Goal: Task Accomplishment & Management: Complete application form

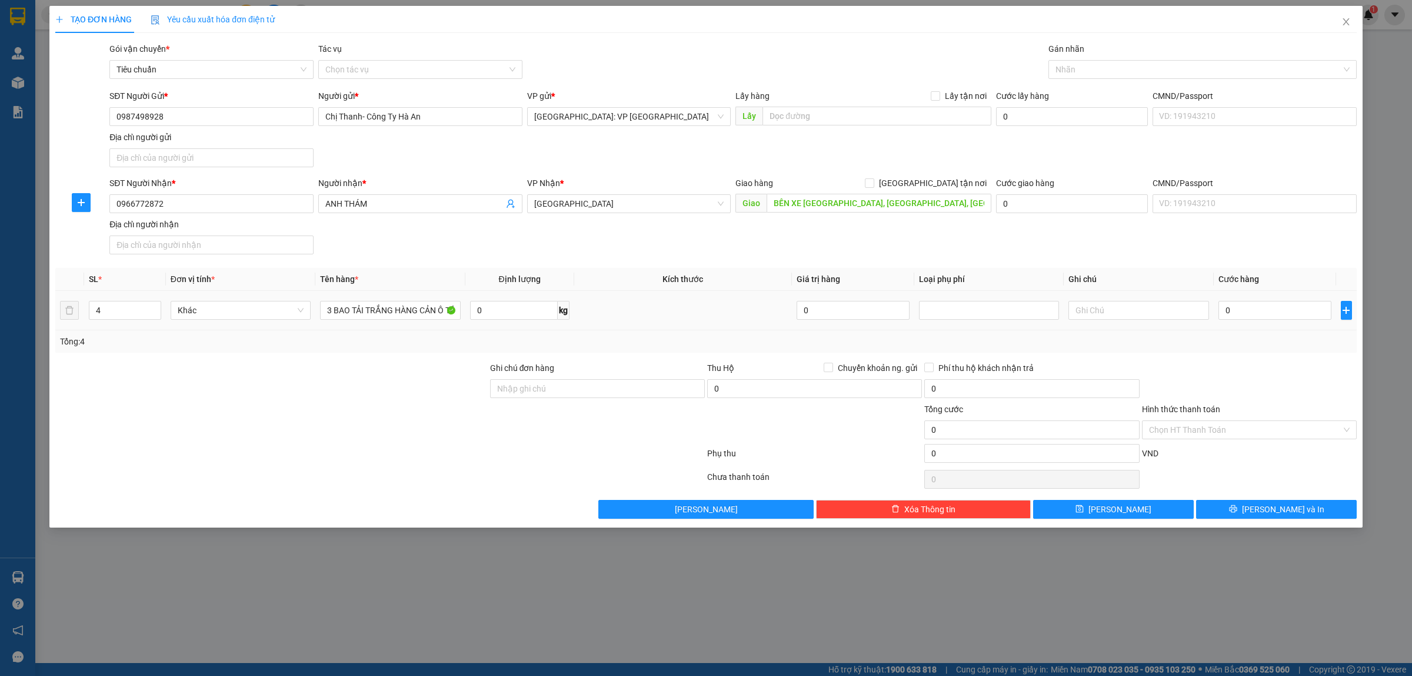
type input "5"
type input "52"
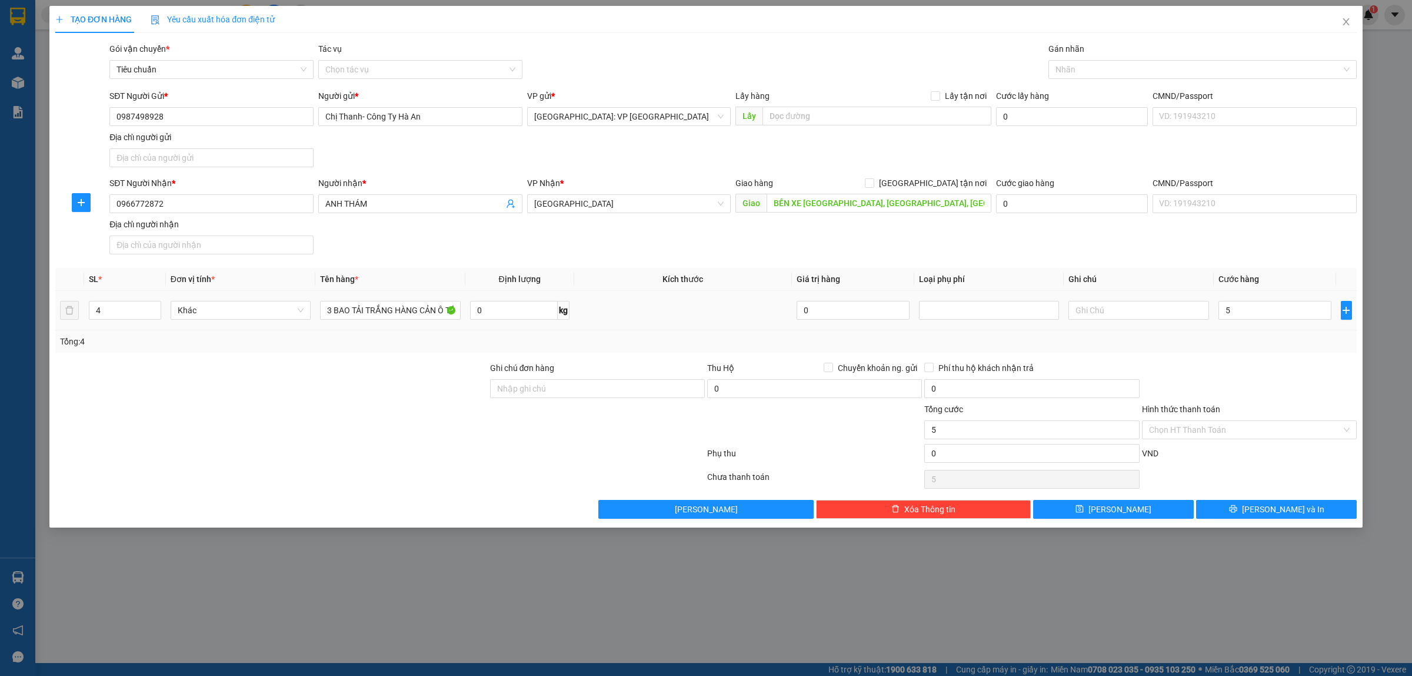
type input "52"
type input "520"
type input "5.200"
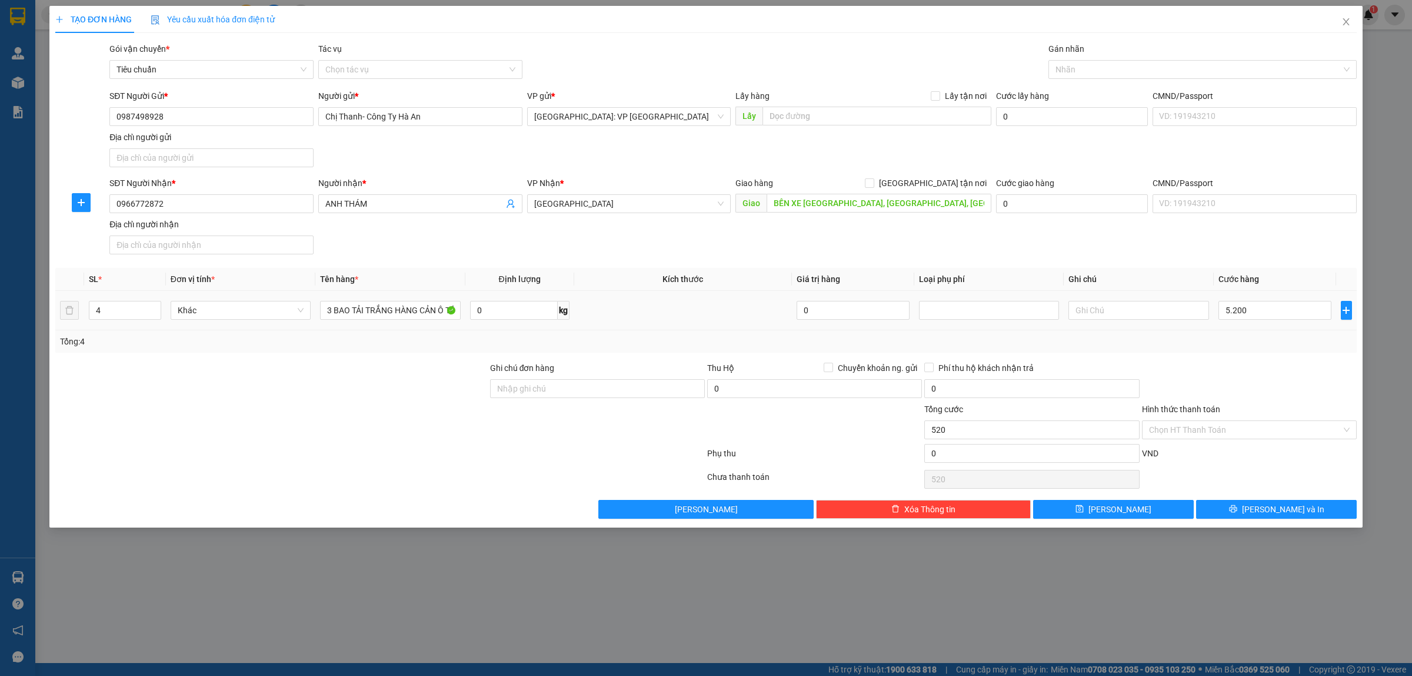
type input "5.200"
type input "52.000"
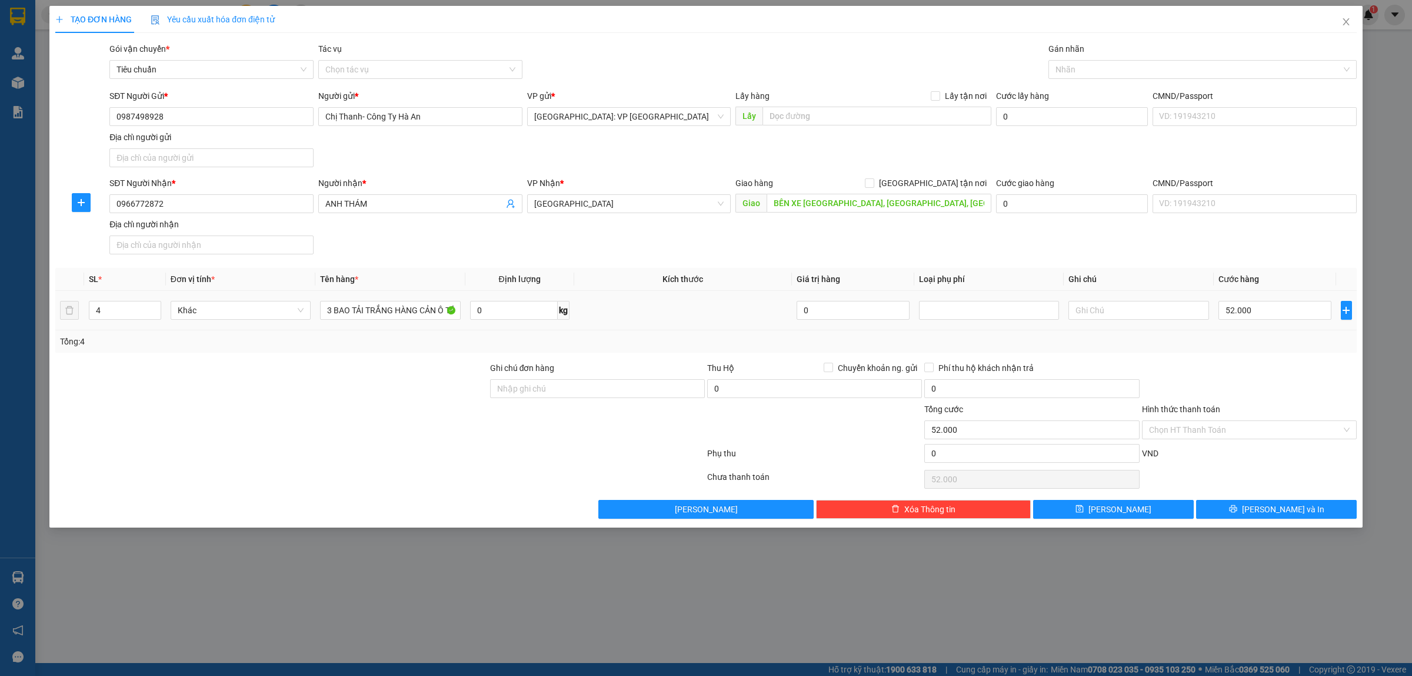
type input "520.000"
click at [1207, 351] on div "Tổng: 4" at bounding box center [706, 341] width 1302 height 22
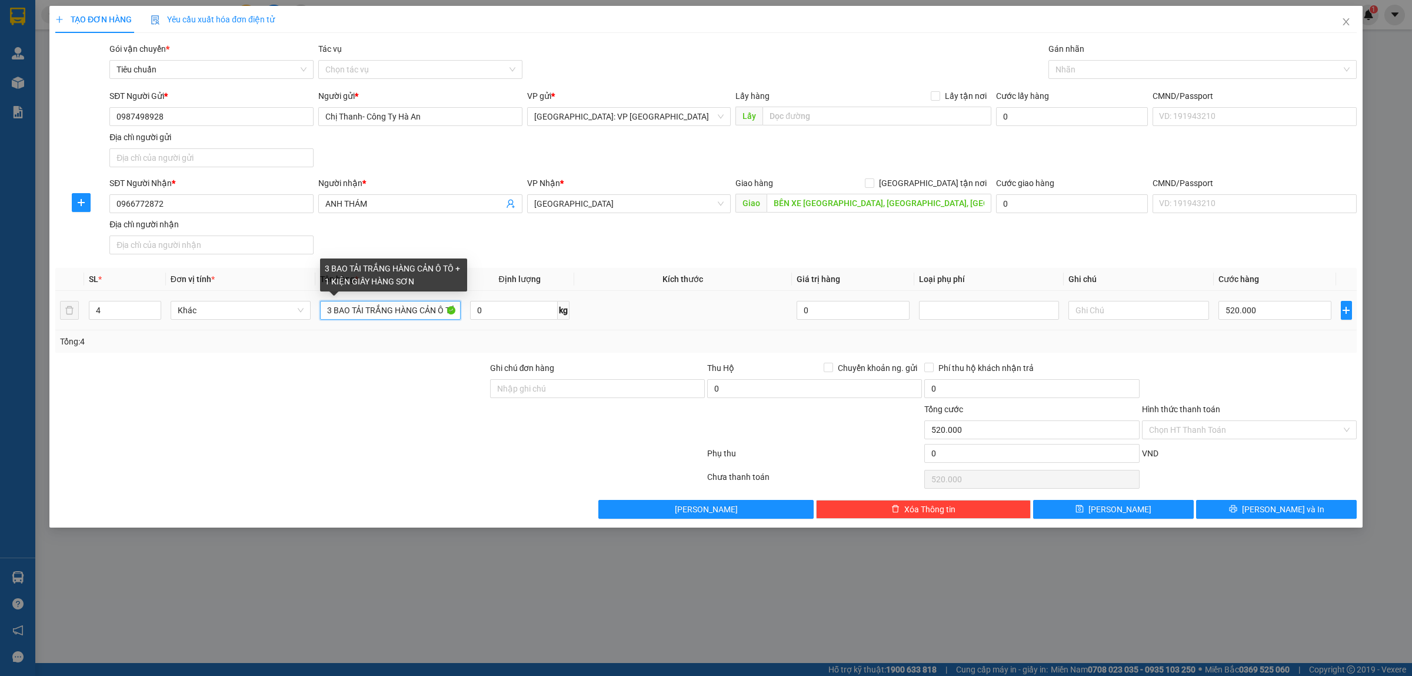
click at [331, 308] on input "3 BAO TẢI TRẮNG HÀNG CẢN Ô TÔ + 1 KIỆN GIẤY HÀNG SƠN" at bounding box center [390, 310] width 140 height 19
type input "4 BAO TẢI TRẮNG HÀNG CẢN Ô TÔ + 1 KIỆN GIẤY HÀNG SƠN"
type input "5"
click at [150, 304] on span "Increase Value" at bounding box center [154, 306] width 13 height 11
click at [360, 393] on div at bounding box center [271, 381] width 435 height 41
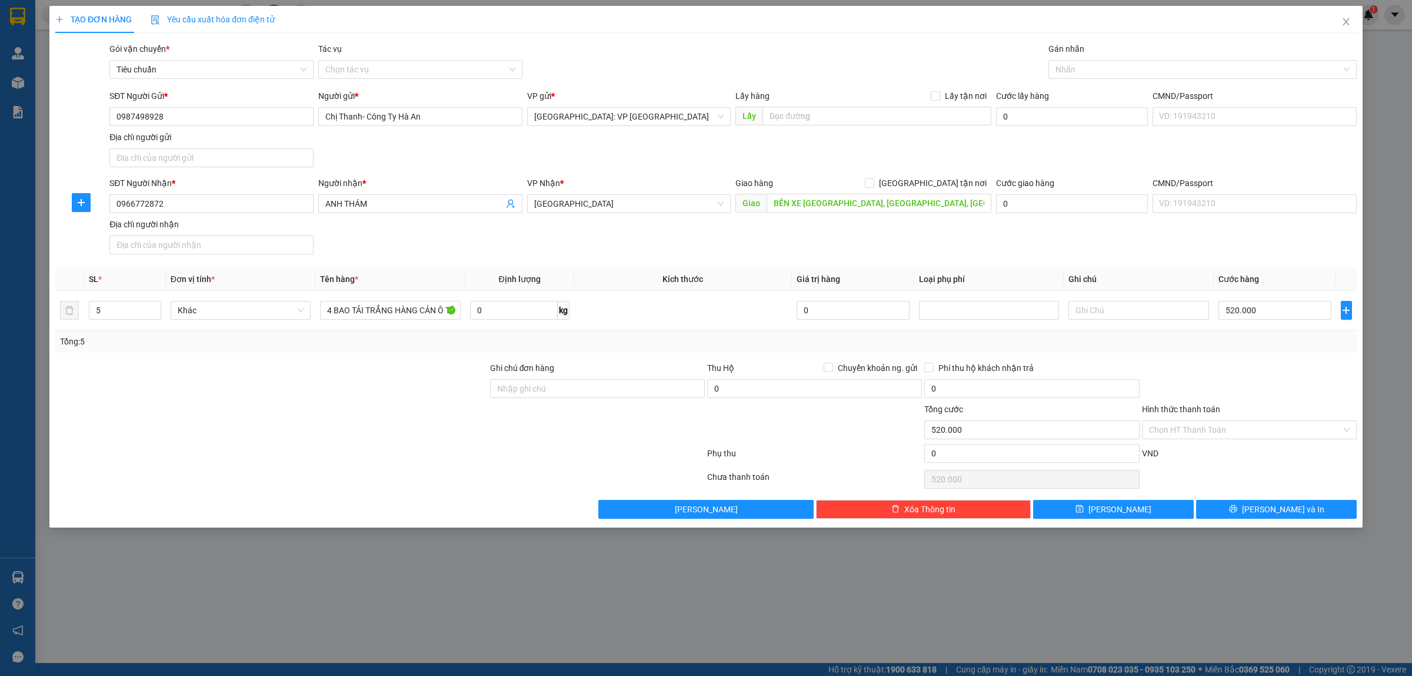
type input "0"
click at [1260, 312] on input "0" at bounding box center [1275, 310] width 113 height 19
type input "5"
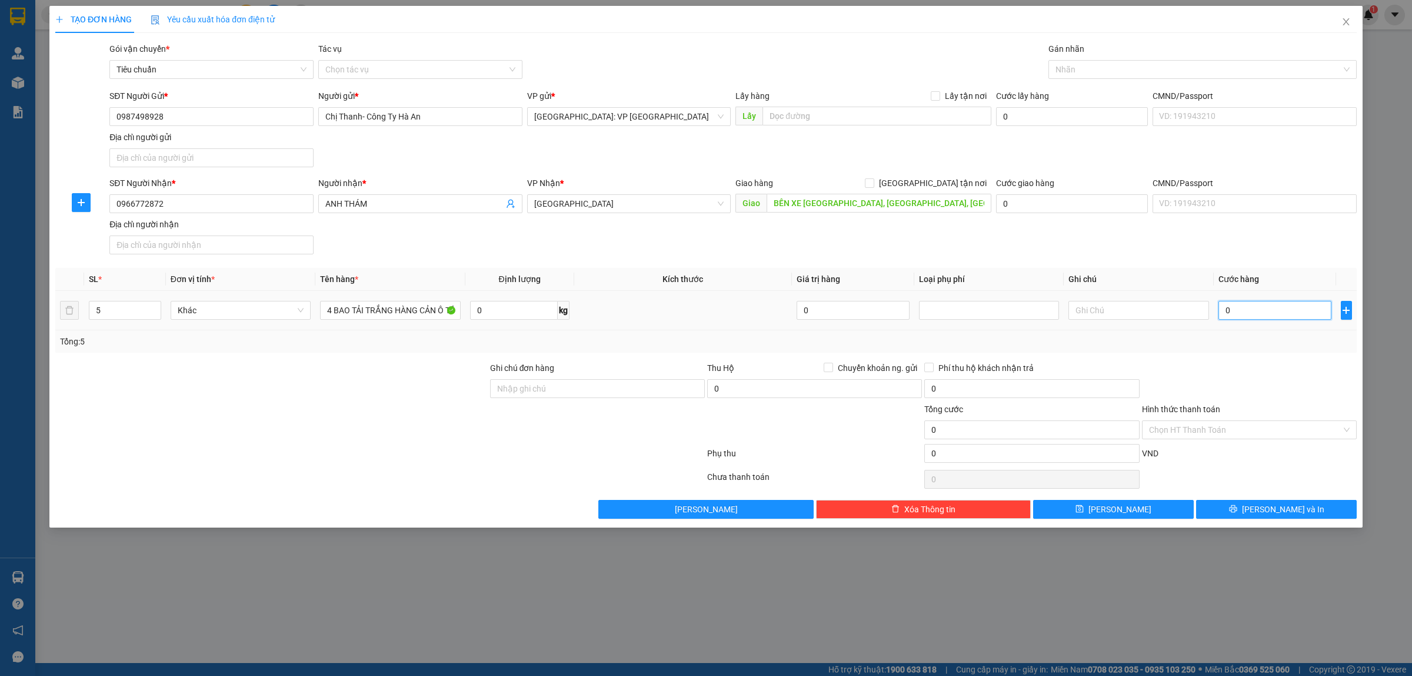
type input "5"
type input "52"
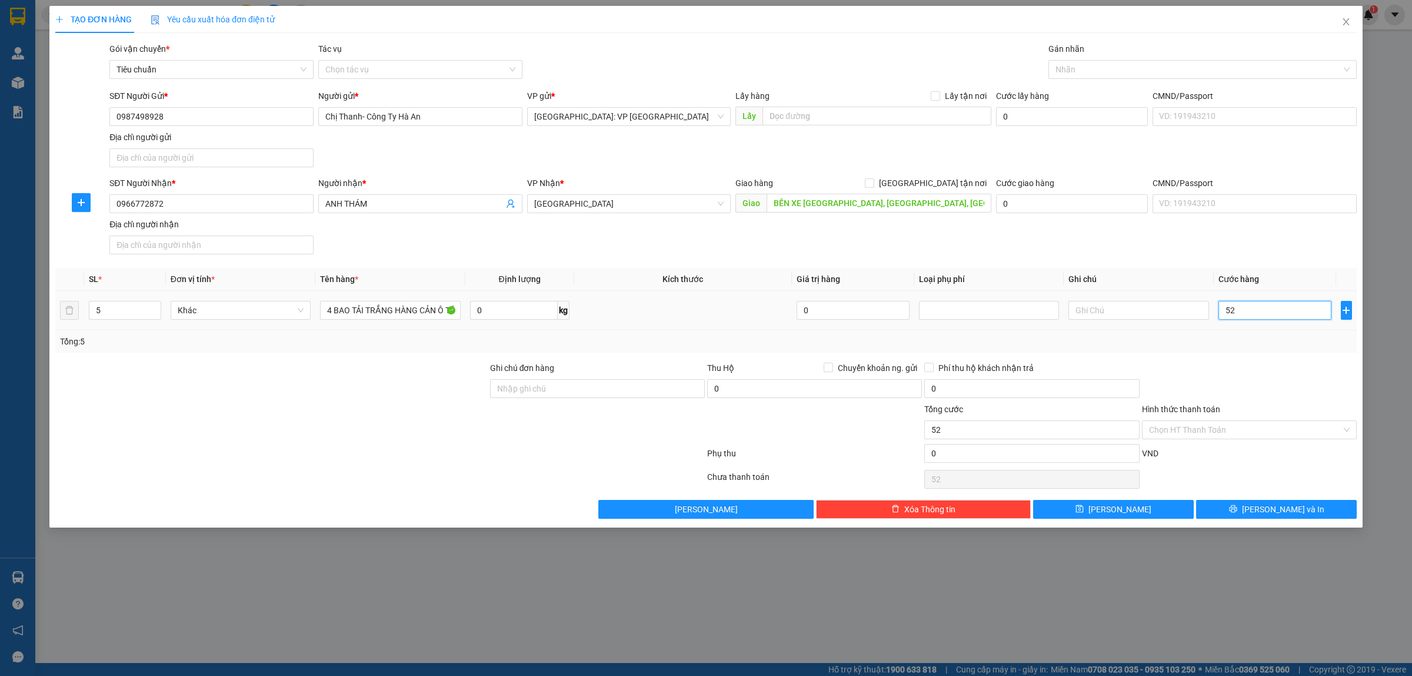
type input "520"
type input "5.200"
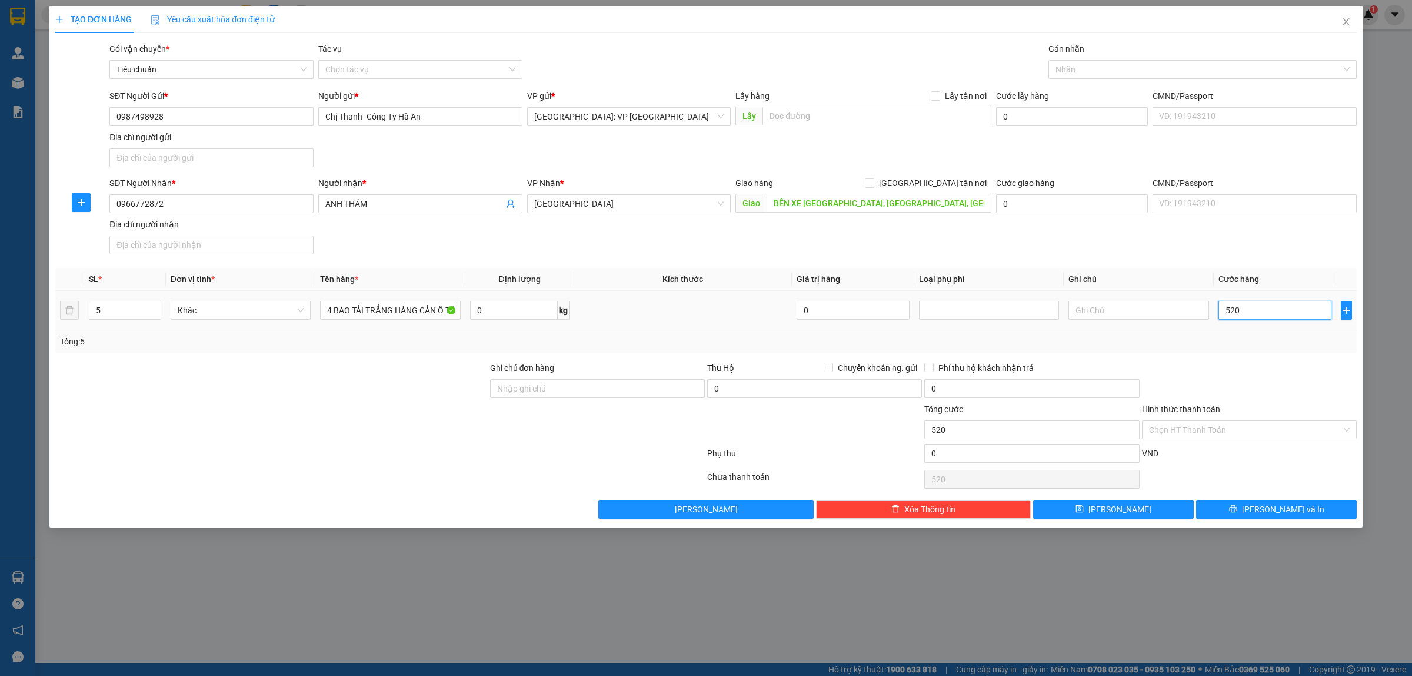
type input "5.200"
type input "52.000"
type input "520.000"
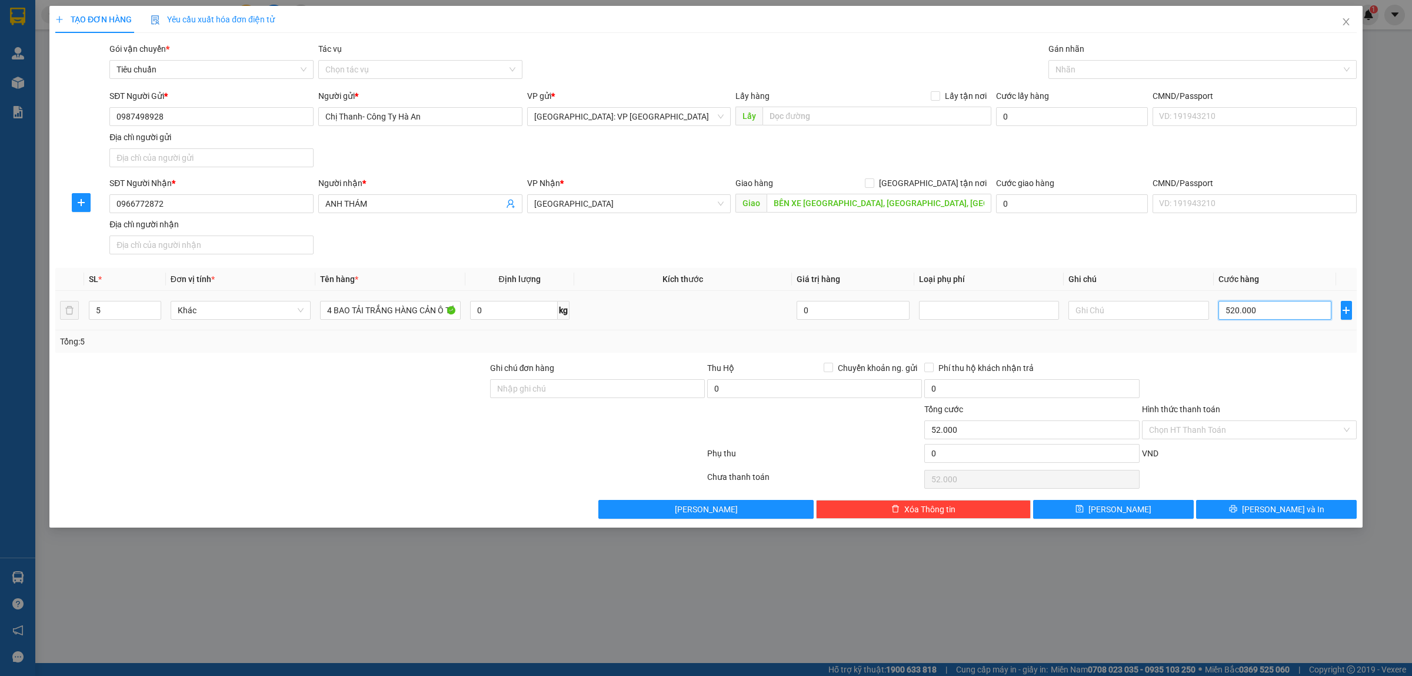
type input "520.000"
click at [1285, 510] on span "[PERSON_NAME] và In" at bounding box center [1283, 509] width 82 height 13
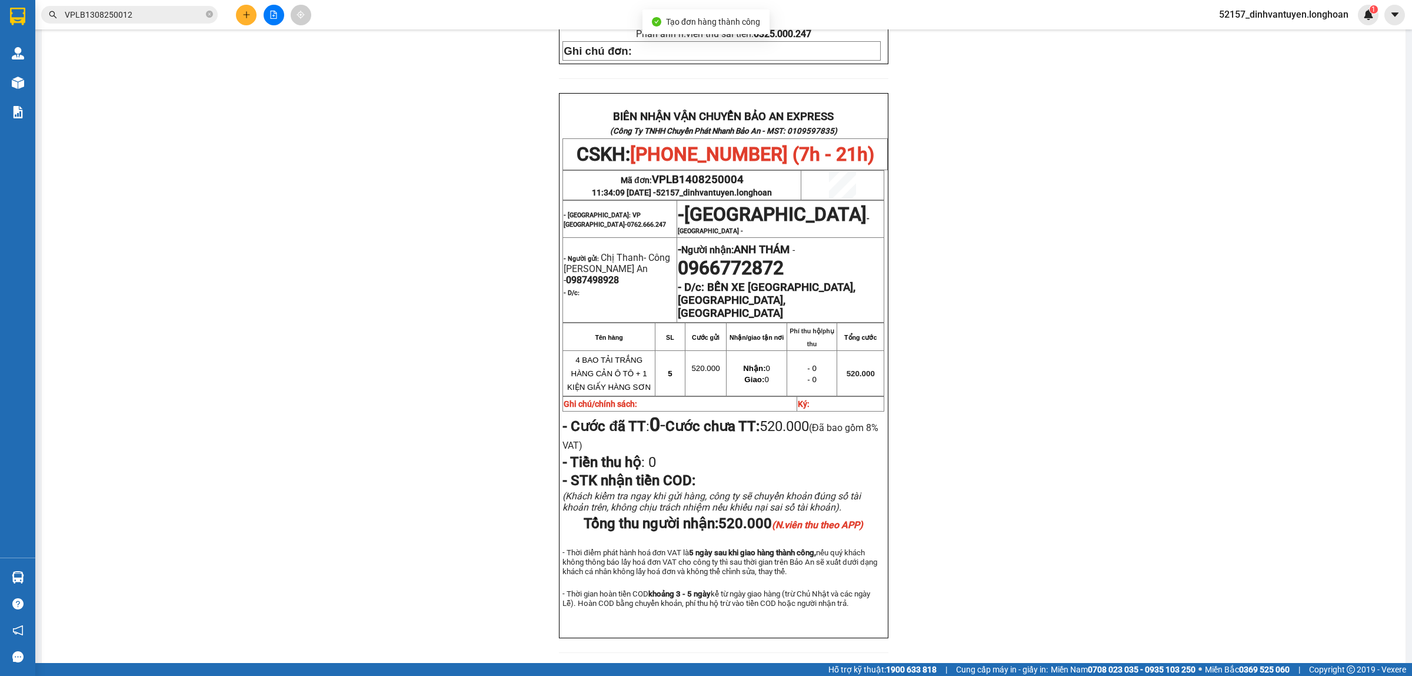
scroll to position [484, 0]
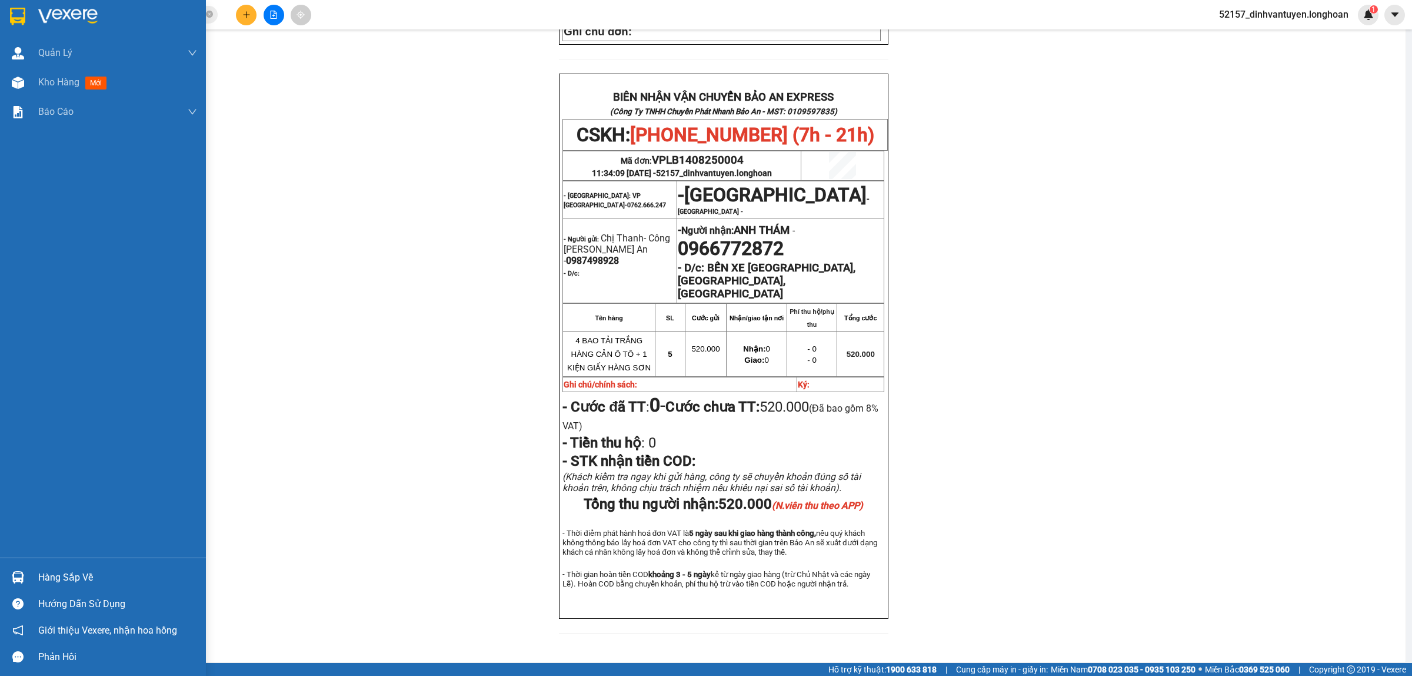
click at [15, 22] on img at bounding box center [17, 17] width 15 height 18
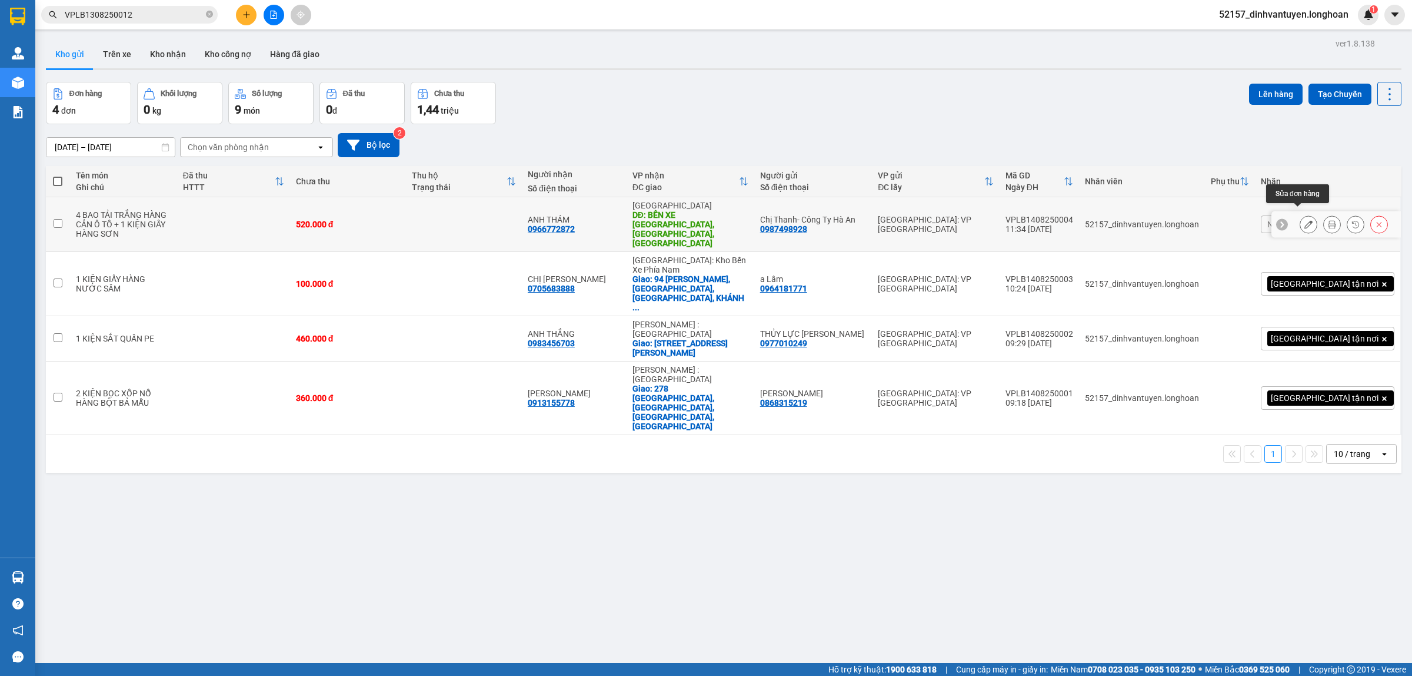
click at [1305, 220] on icon at bounding box center [1309, 224] width 8 height 8
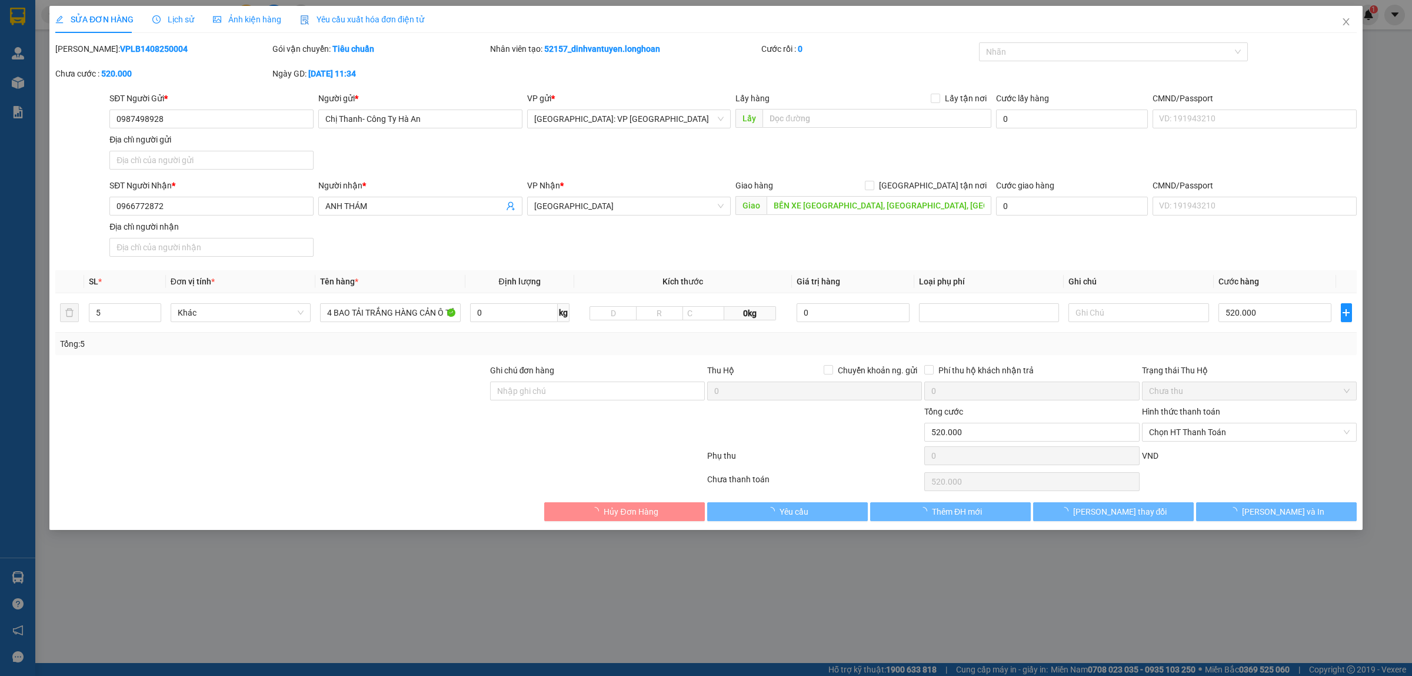
type input "0987498928"
type input "Chị Thanh- Công Ty Hà An"
type input "0966772872"
type input "ANH THÁM"
type input "BẾN XE [GEOGRAPHIC_DATA], [GEOGRAPHIC_DATA], [GEOGRAPHIC_DATA]"
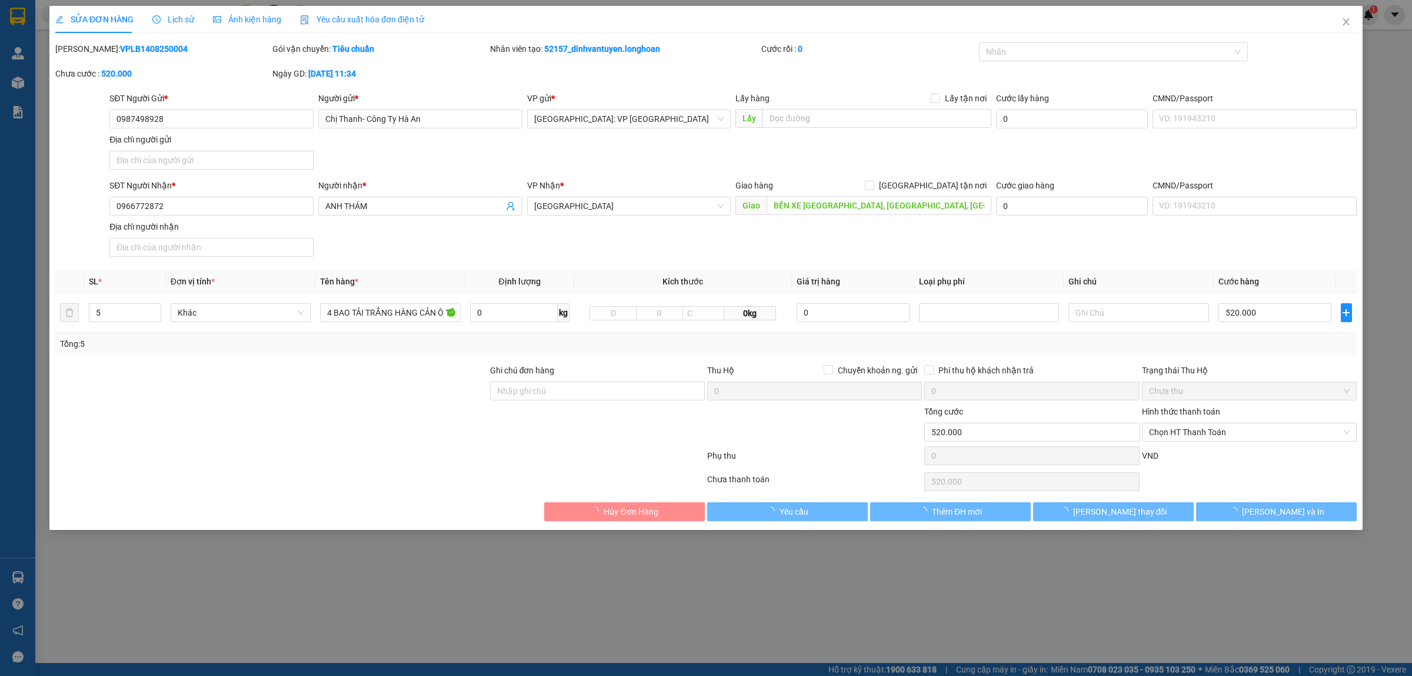
type input "520.000"
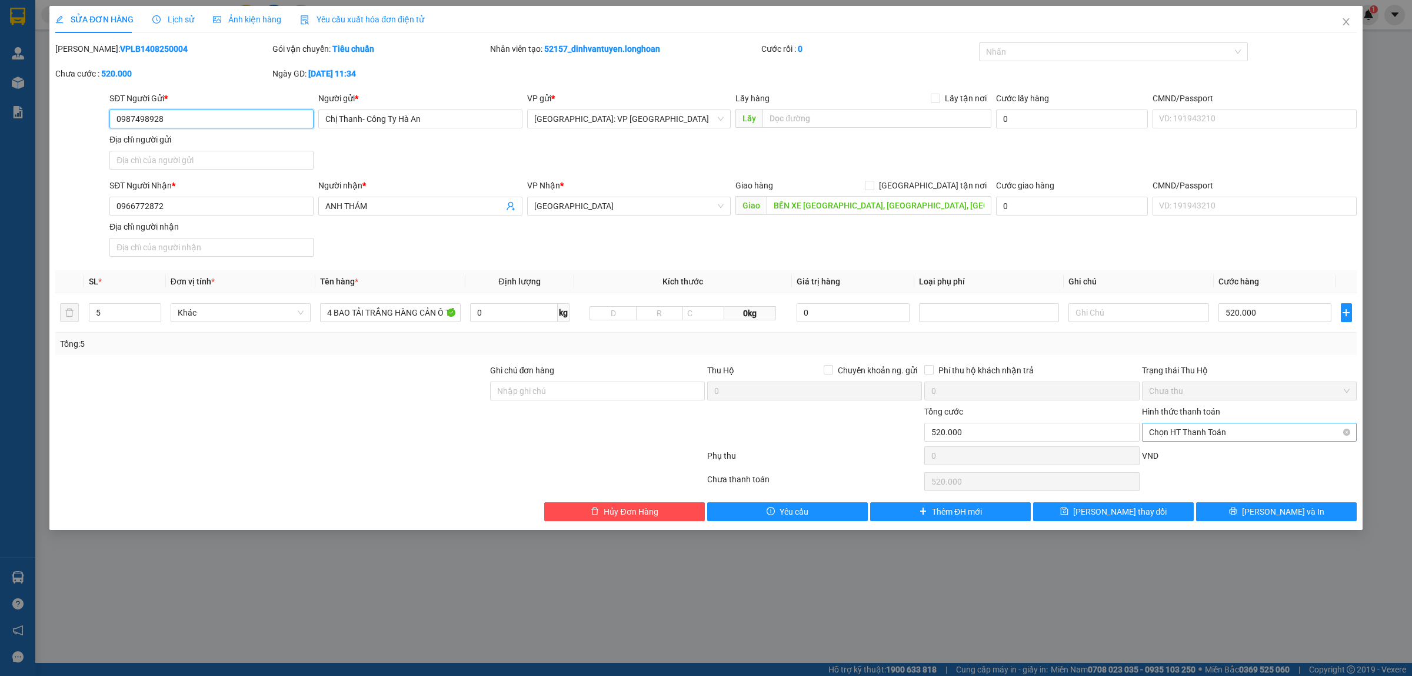
click at [1217, 435] on span "Chọn HT Thanh Toán" at bounding box center [1249, 432] width 201 height 18
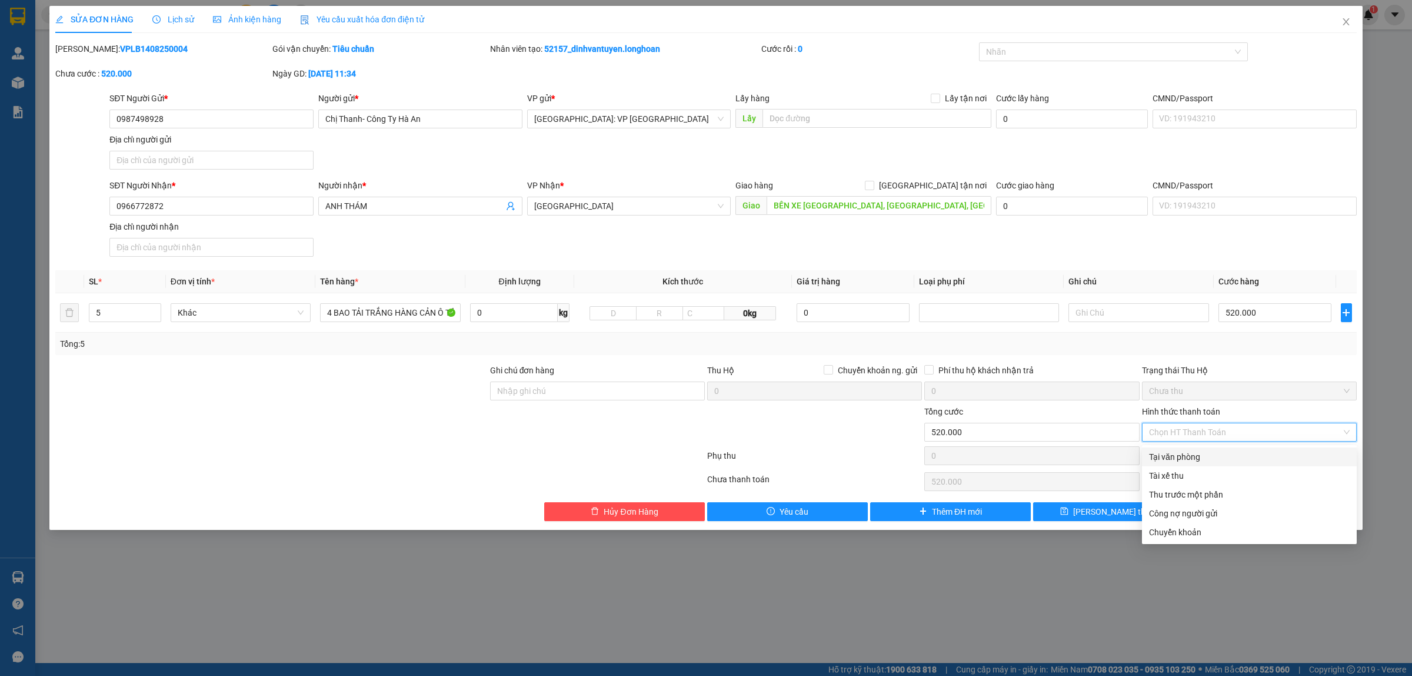
click at [1188, 455] on div "Tại văn phòng" at bounding box center [1249, 456] width 201 height 13
type input "0"
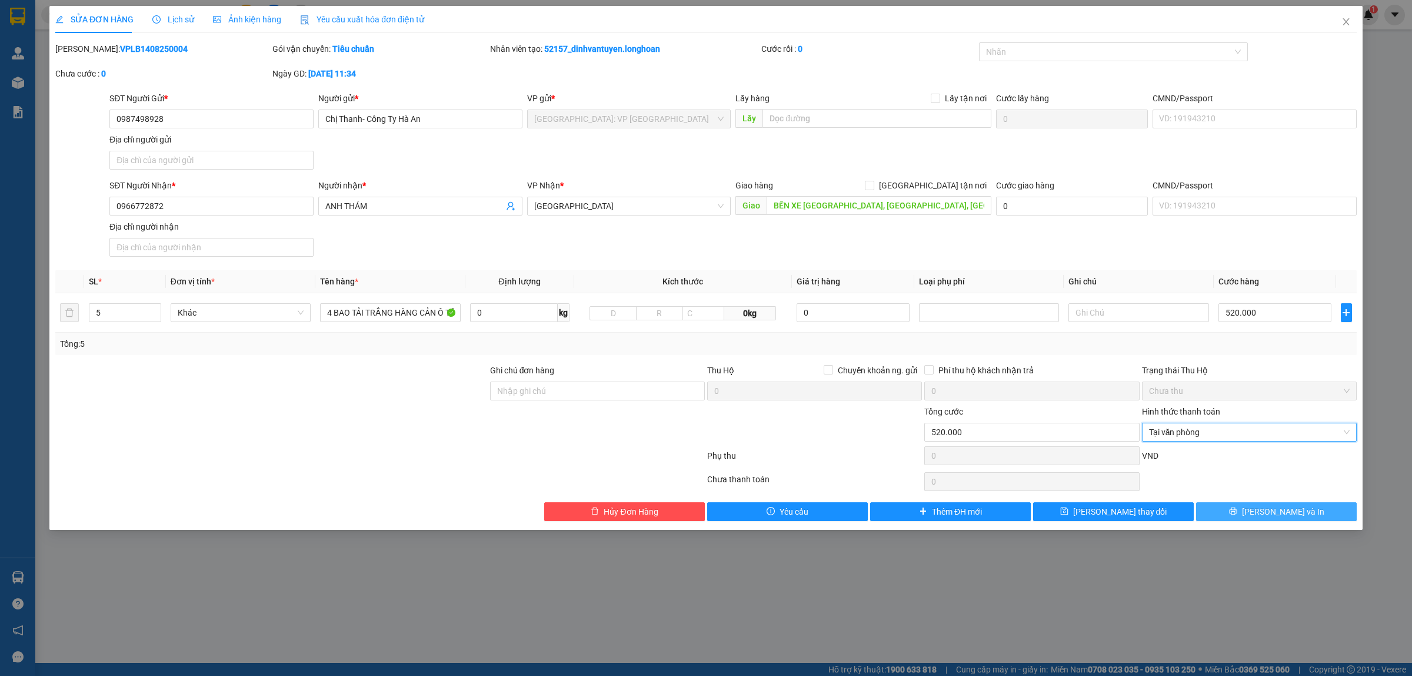
click at [1266, 513] on button "[PERSON_NAME] và In" at bounding box center [1276, 511] width 161 height 19
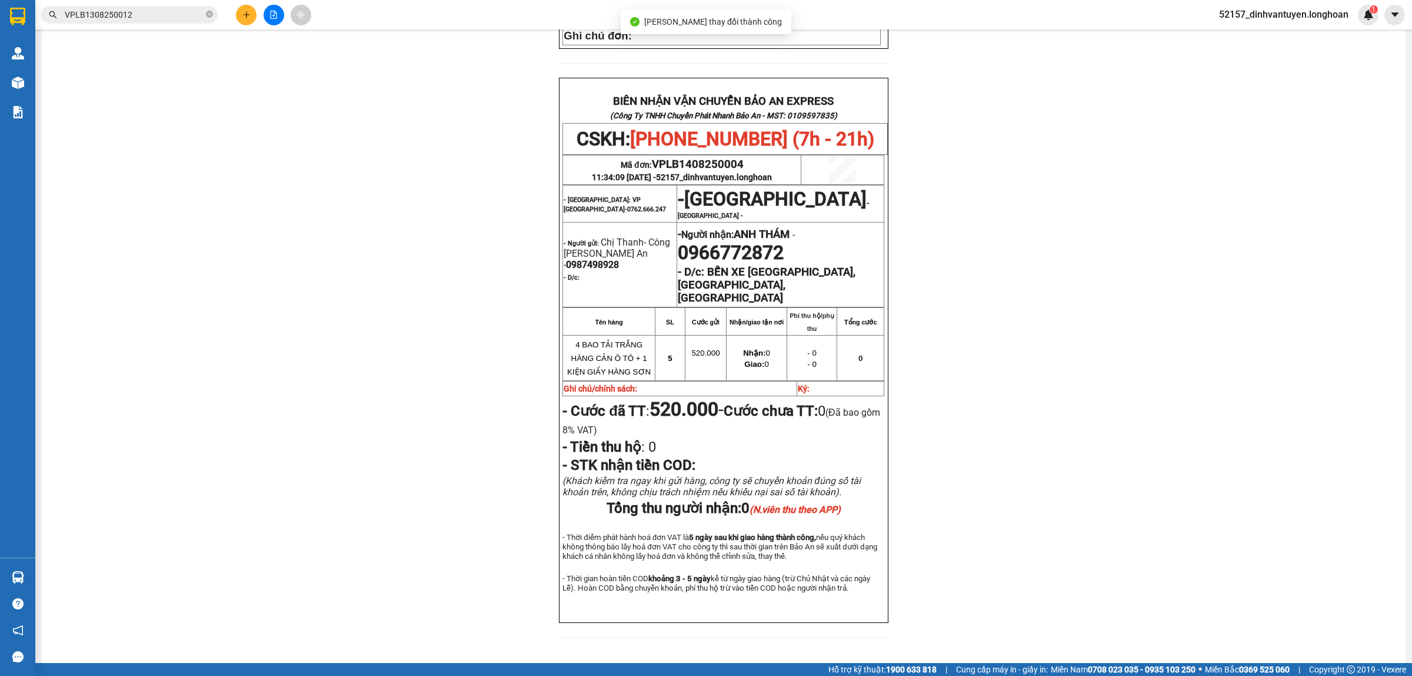
scroll to position [484, 0]
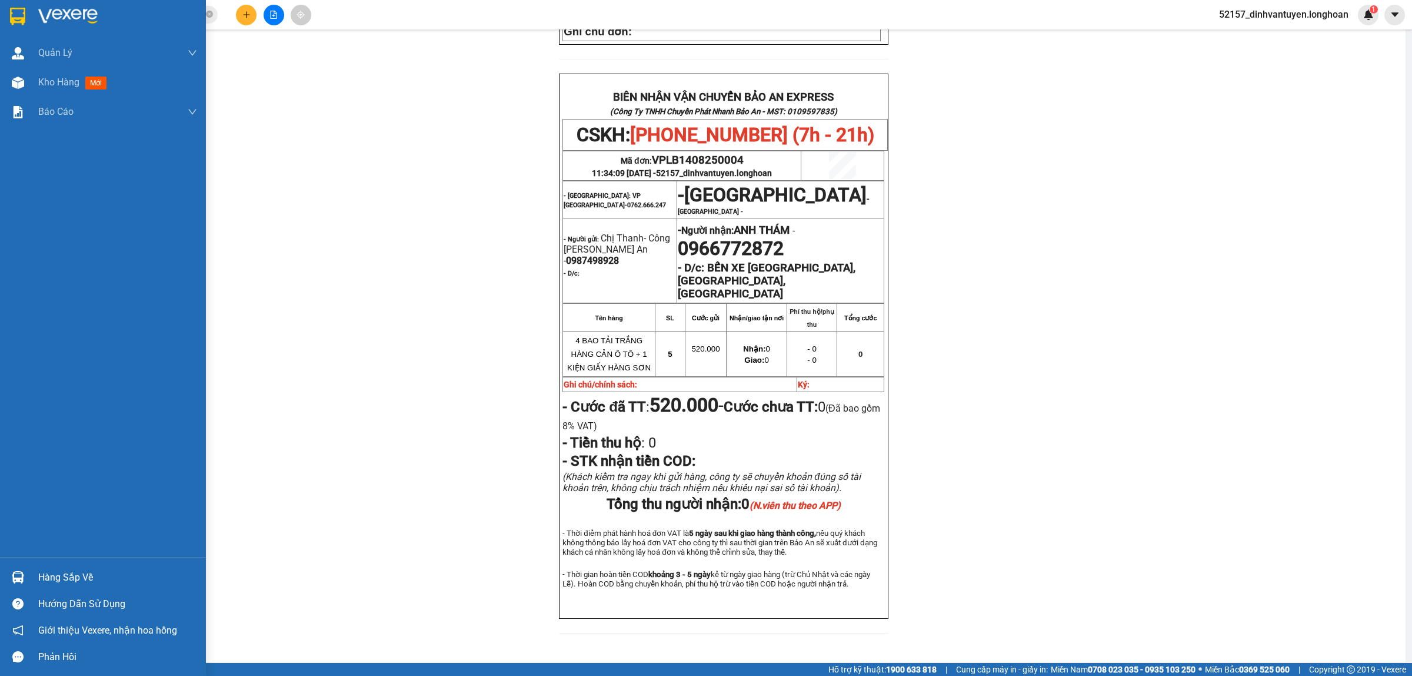
click at [18, 15] on img at bounding box center [17, 17] width 15 height 18
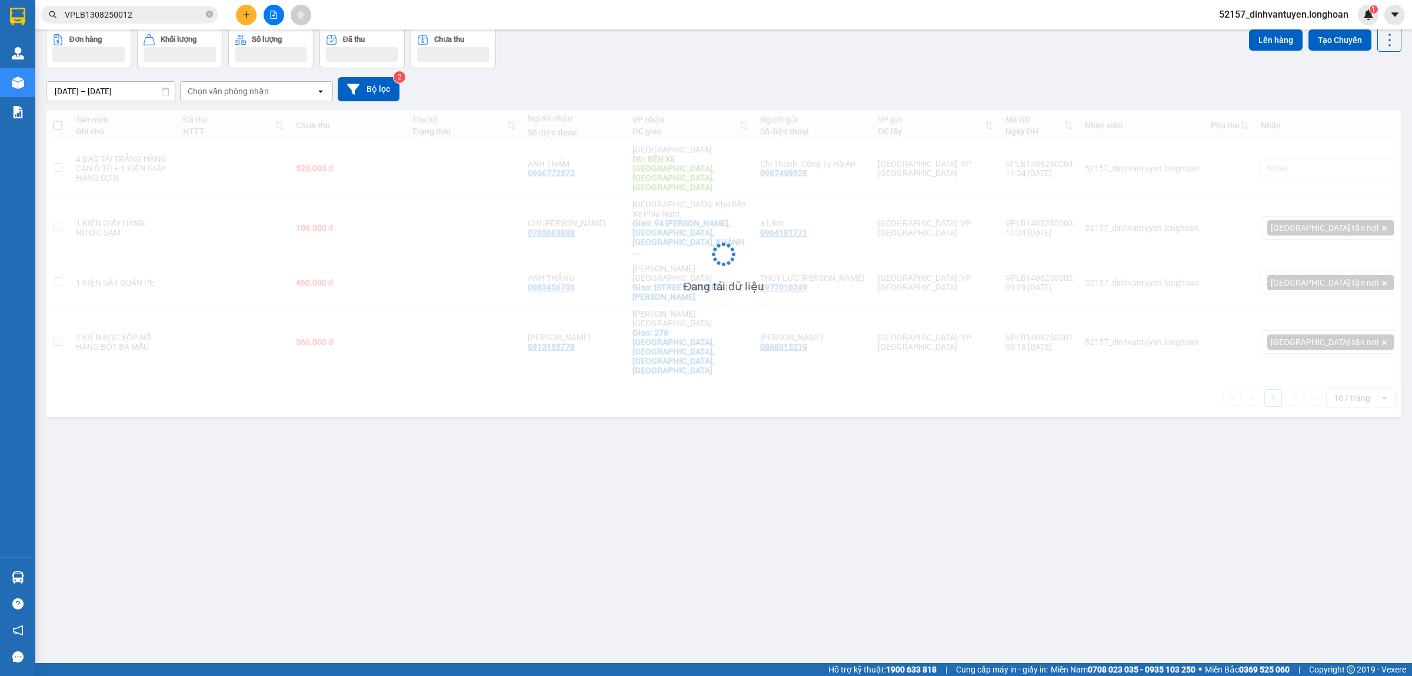
scroll to position [54, 0]
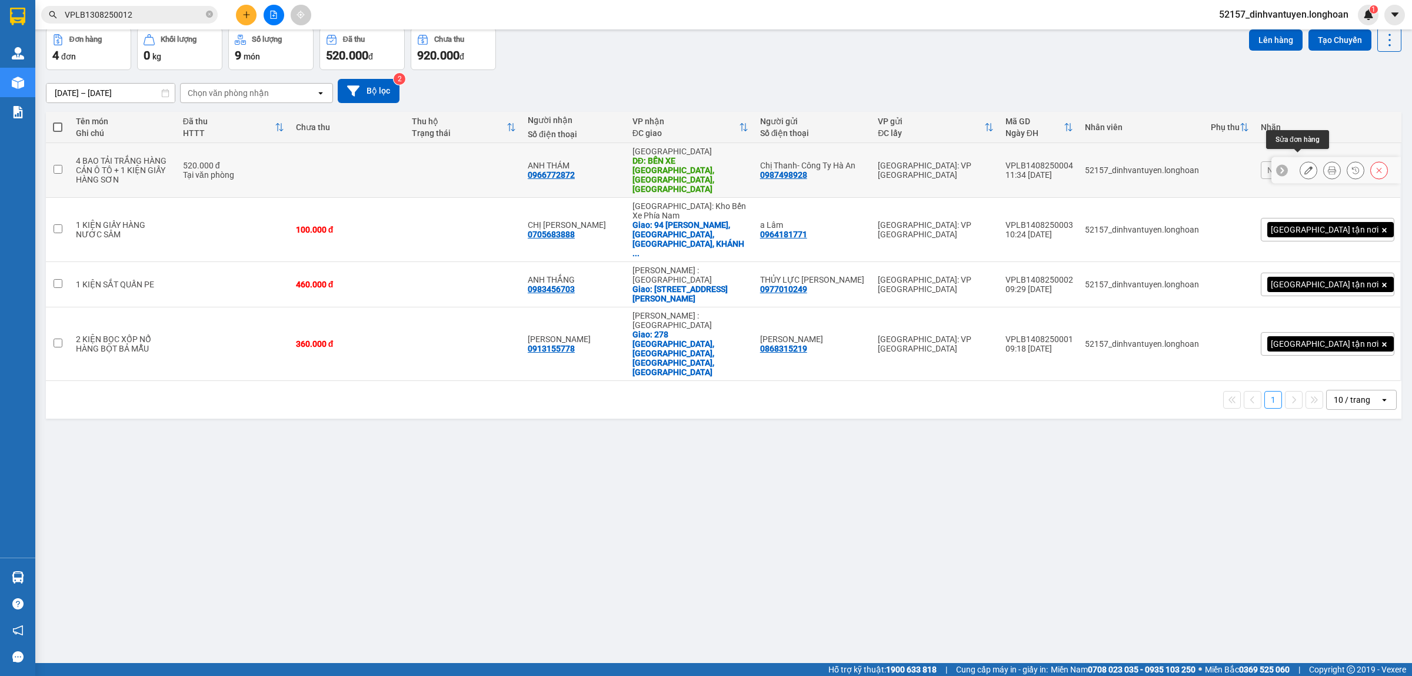
click at [1301, 160] on button at bounding box center [1309, 170] width 16 height 21
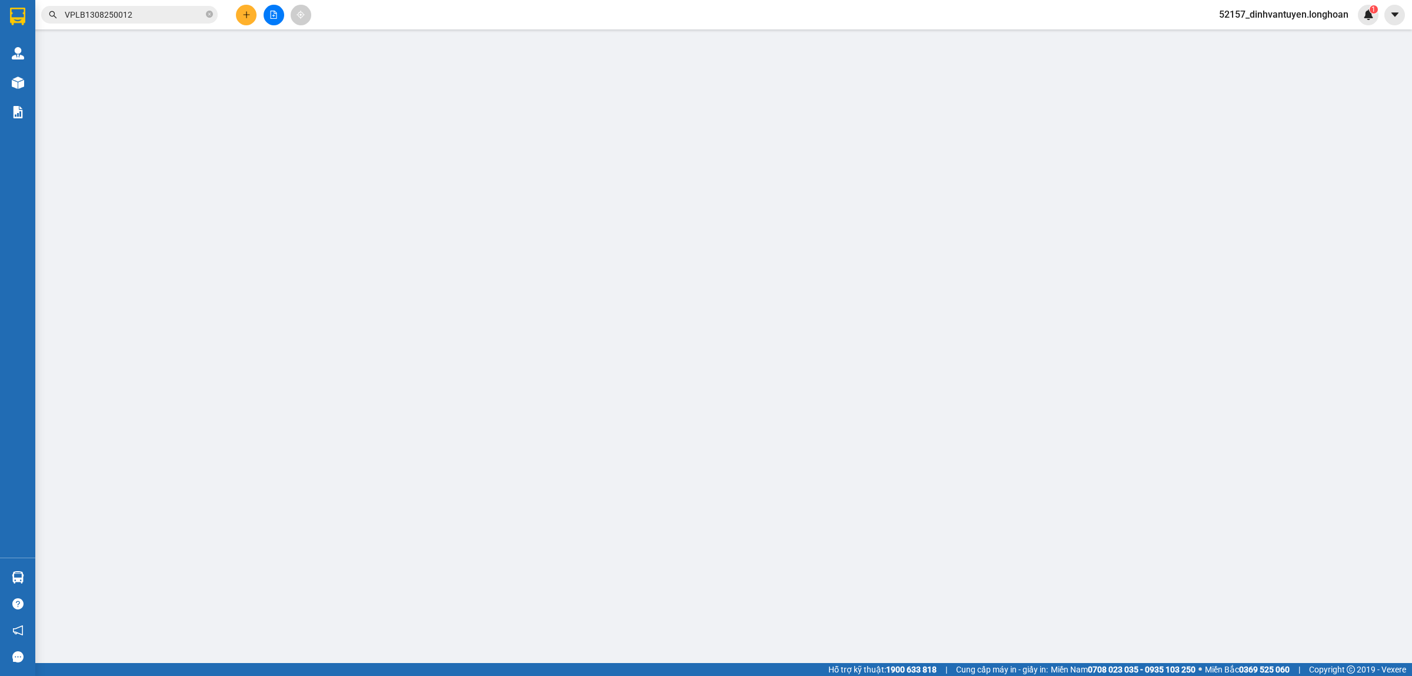
type input "0987498928"
type input "Chị Thanh- Công Ty Hà An"
type input "0966772872"
type input "ANH THÁM"
type input "BẾN XE [GEOGRAPHIC_DATA], [GEOGRAPHIC_DATA], [GEOGRAPHIC_DATA]"
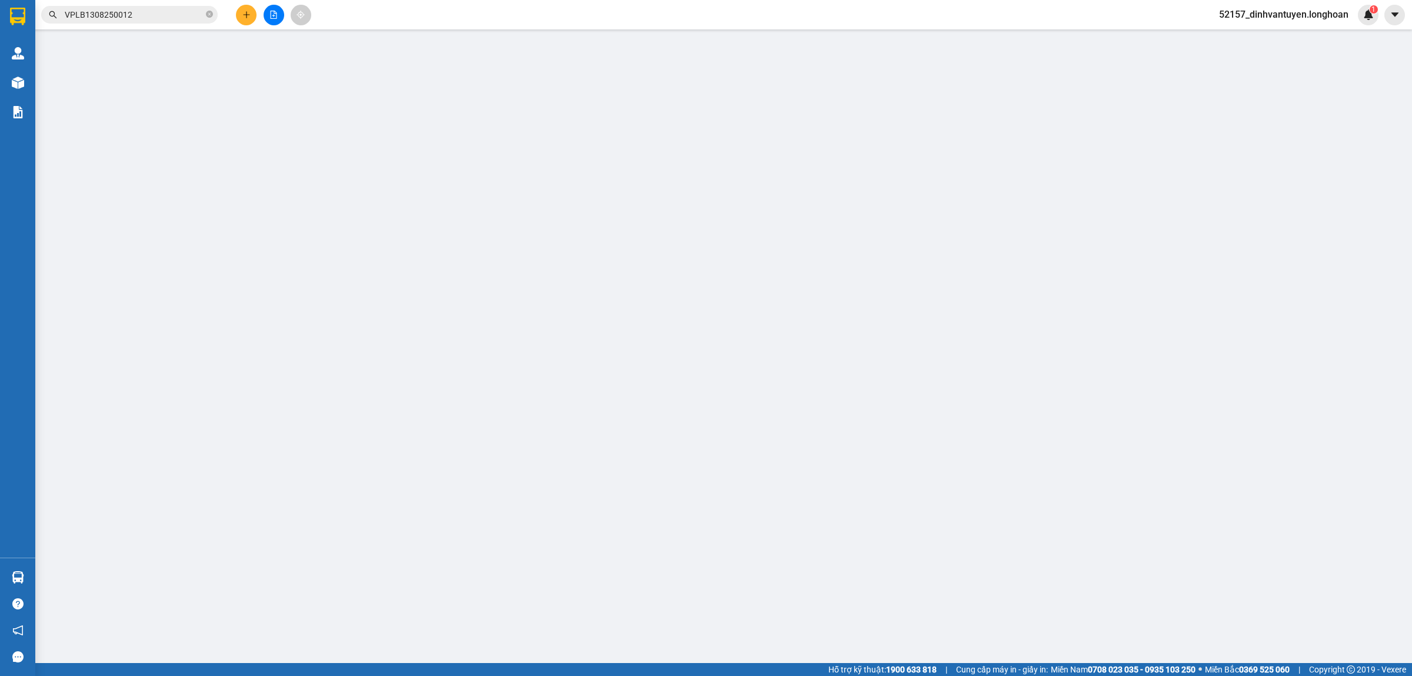
type input "520.000"
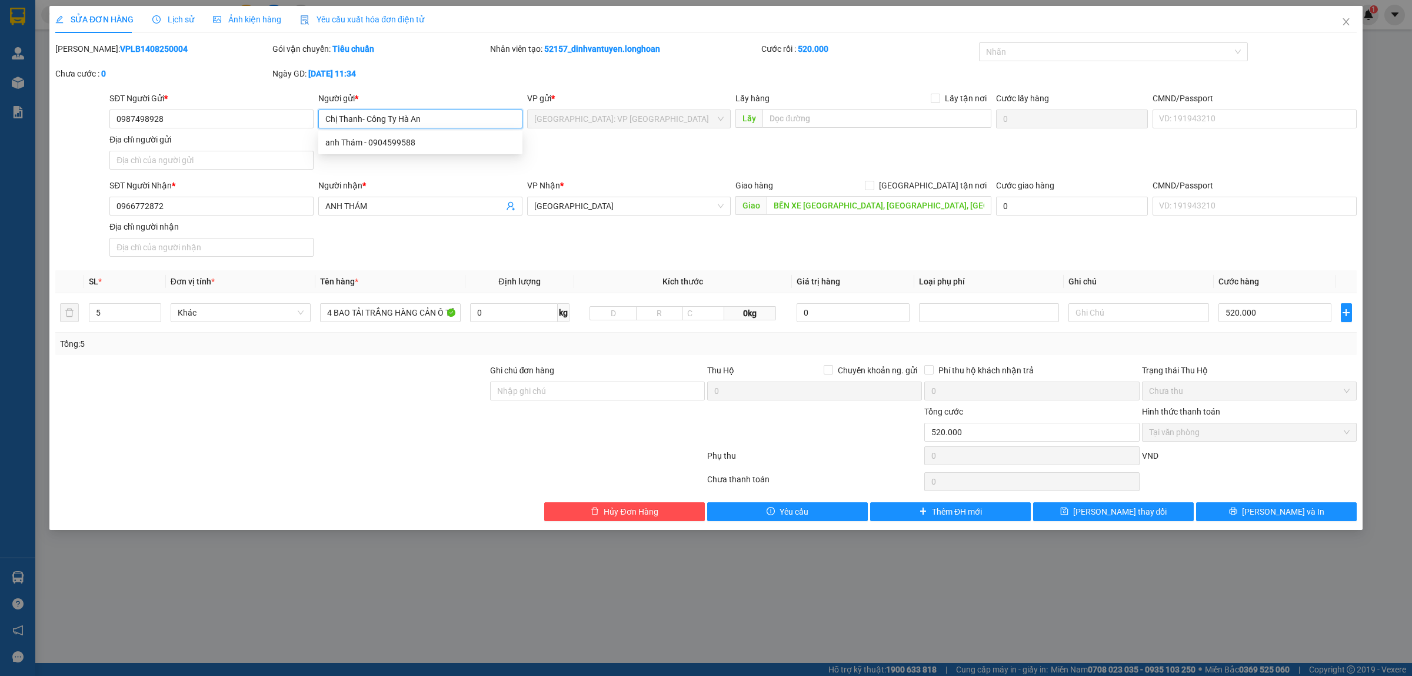
click at [401, 118] on input "Chị Thanh- Công Ty Hà An" at bounding box center [420, 118] width 204 height 19
drag, startPoint x: 405, startPoint y: 117, endPoint x: 459, endPoint y: 115, distance: 54.2
click at [459, 115] on input "Chị Thanh- Công Ty Hà An" at bounding box center [420, 118] width 204 height 19
click at [474, 119] on input "Chị Thanh- Công Ty Hà An" at bounding box center [420, 118] width 204 height 19
paste input "Thanh- Công ty HAL"
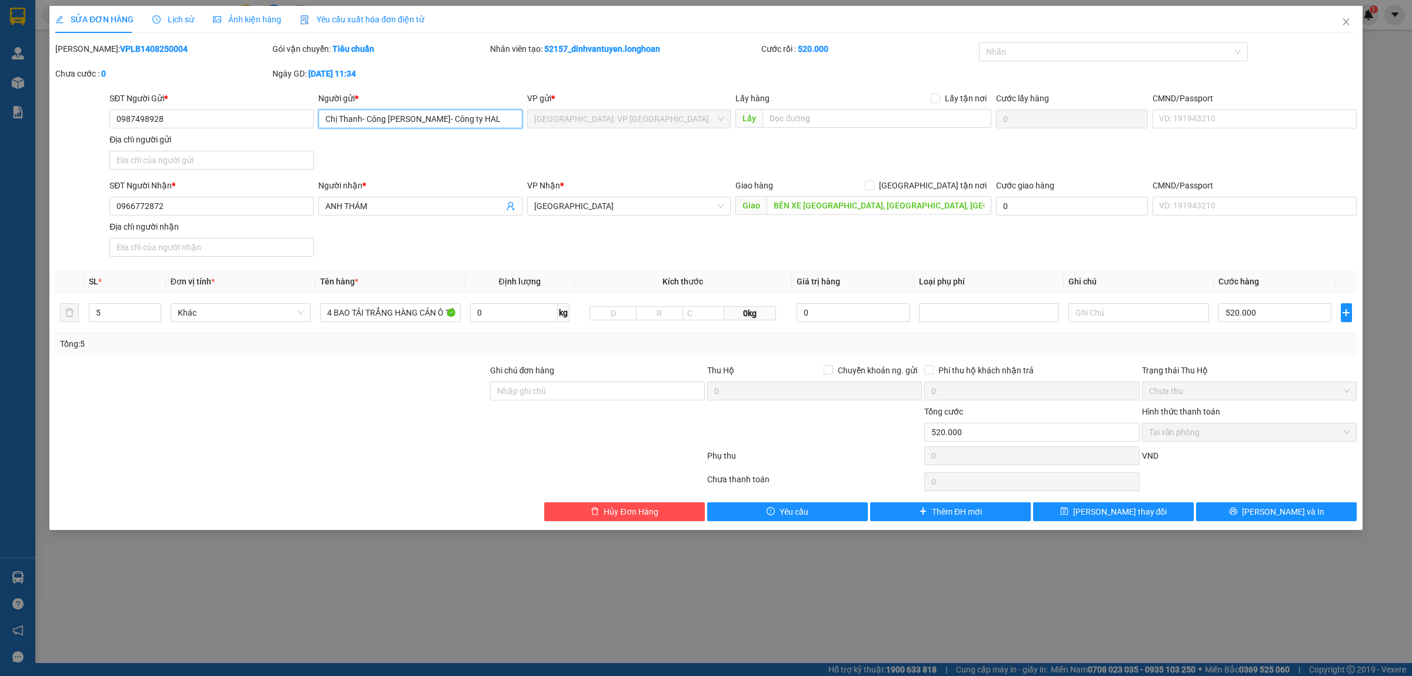
drag, startPoint x: 424, startPoint y: 115, endPoint x: 315, endPoint y: 112, distance: 108.9
click at [330, 112] on input "Chị Thanh- Công [PERSON_NAME]- Công ty HAL" at bounding box center [420, 118] width 204 height 19
click at [425, 116] on input "Chị Thanh- Công [PERSON_NAME]- Công ty HAL" at bounding box center [420, 118] width 204 height 19
drag, startPoint x: 425, startPoint y: 116, endPoint x: 348, endPoint y: 116, distance: 77.1
click at [348, 116] on input "Chị Thanh- Công [PERSON_NAME]- Công ty HAL" at bounding box center [420, 118] width 204 height 19
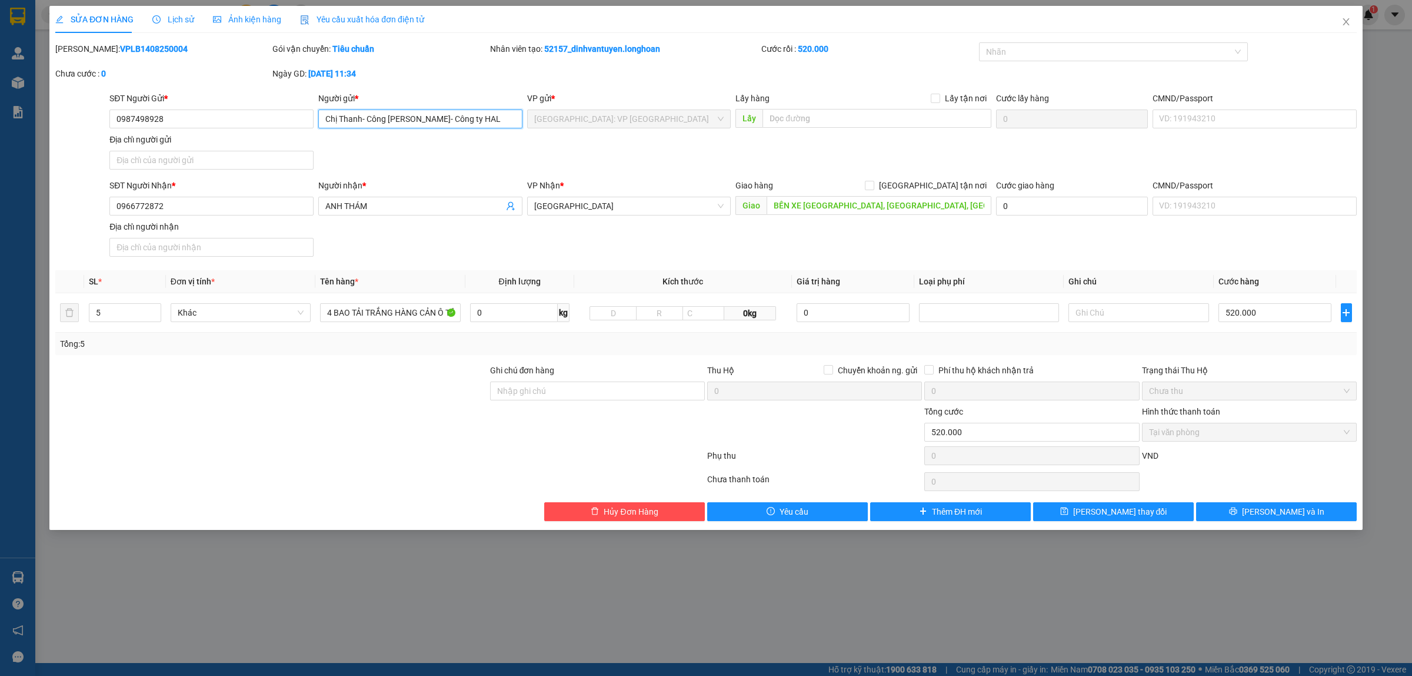
click at [364, 117] on input "Chị Thanh- Công [PERSON_NAME]- Công ty HAL" at bounding box center [420, 118] width 204 height 19
drag, startPoint x: 364, startPoint y: 117, endPoint x: 446, endPoint y: 116, distance: 82.4
click at [446, 116] on input "Chị Thanh- Công [PERSON_NAME]- Công ty HAL" at bounding box center [420, 118] width 204 height 19
type input "Chị Thanh - Công ty HAL"
click at [1278, 512] on span "[PERSON_NAME] và In" at bounding box center [1283, 511] width 82 height 13
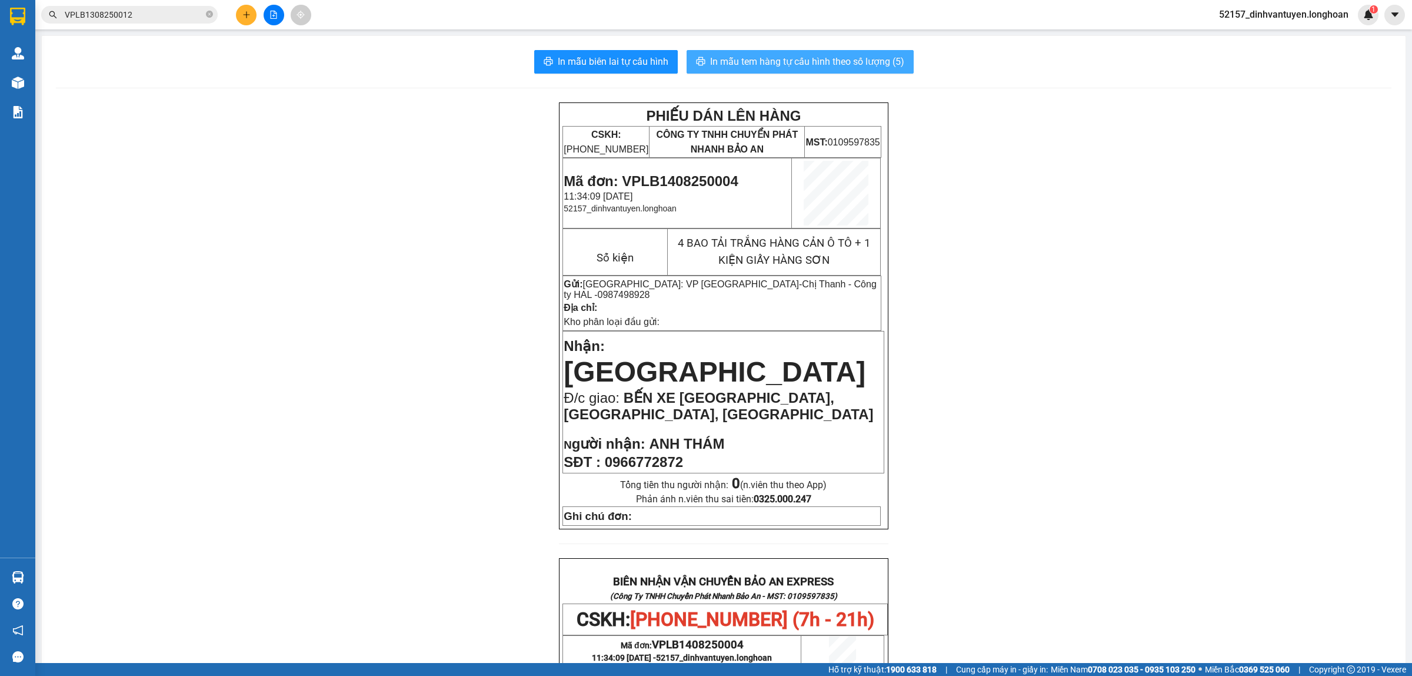
click at [802, 57] on span "In mẫu tem hàng tự cấu hình theo số lượng (5)" at bounding box center [807, 61] width 194 height 15
